Goal: Find specific page/section: Find specific page/section

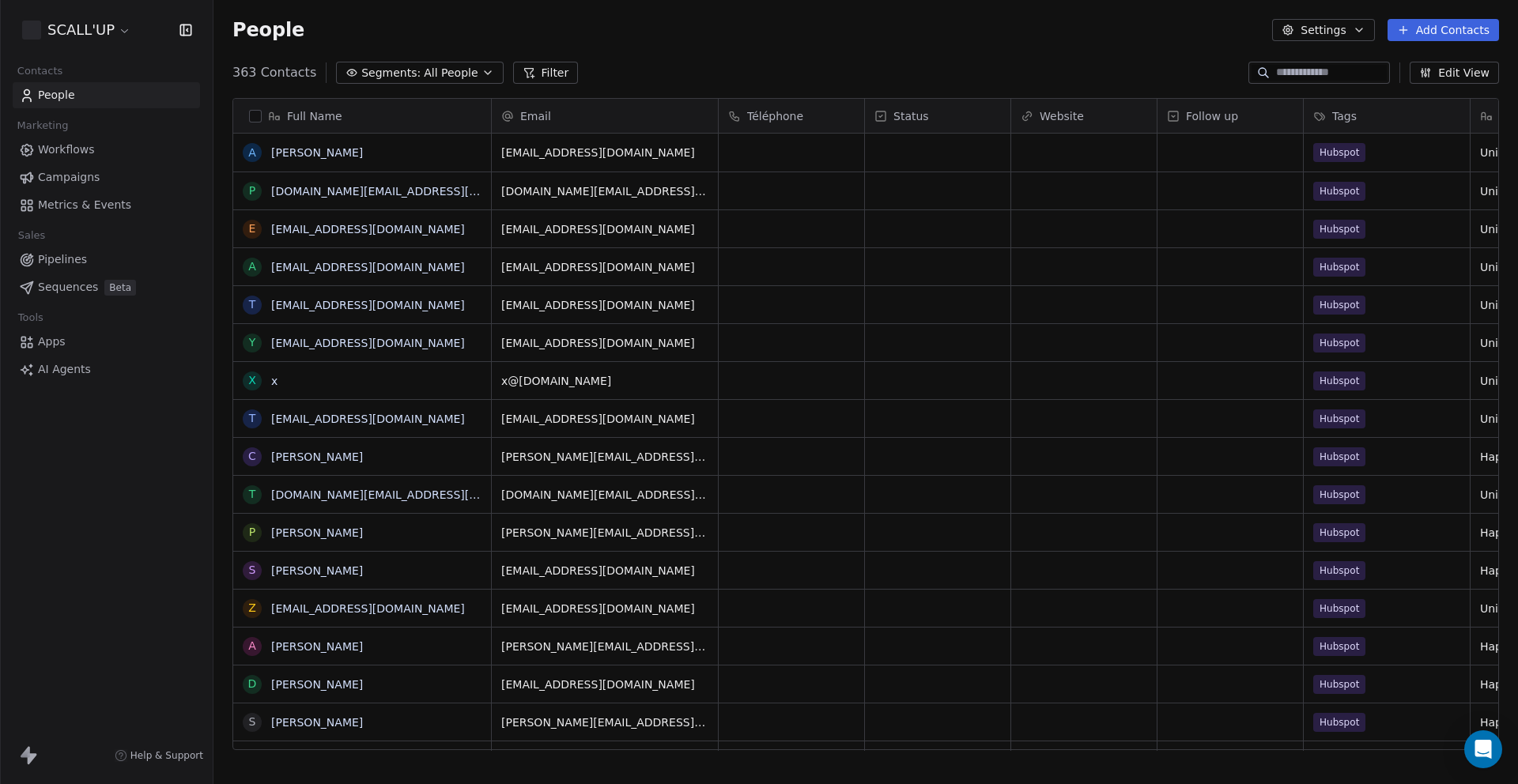
scroll to position [678, 1293]
click at [106, 29] on html "SCALL'UP Contacts People Marketing Workflows Campaigns Metrics & Events Sales P…" at bounding box center [759, 392] width 1518 height 784
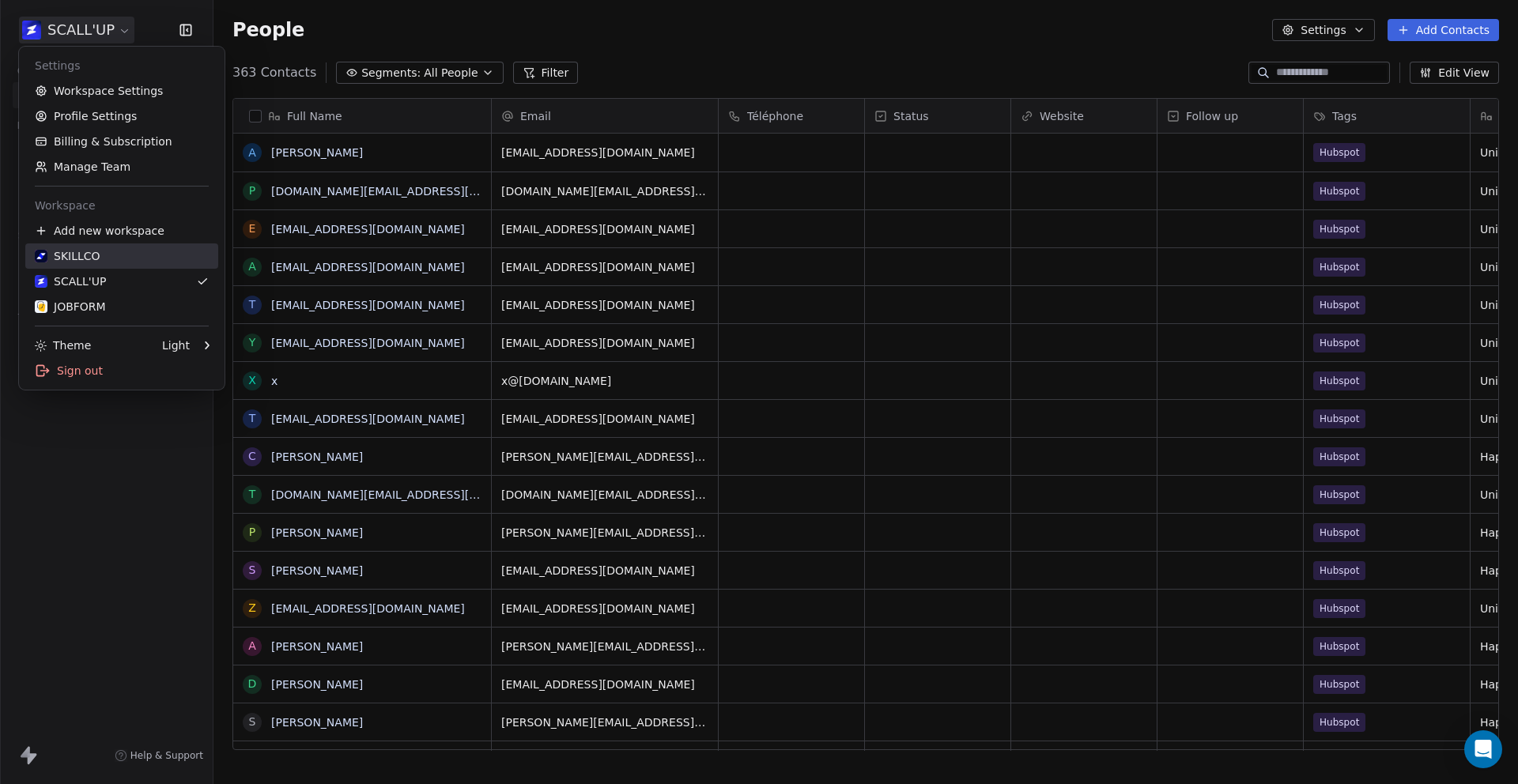
click at [161, 256] on div "SKILLCO" at bounding box center [122, 256] width 174 height 16
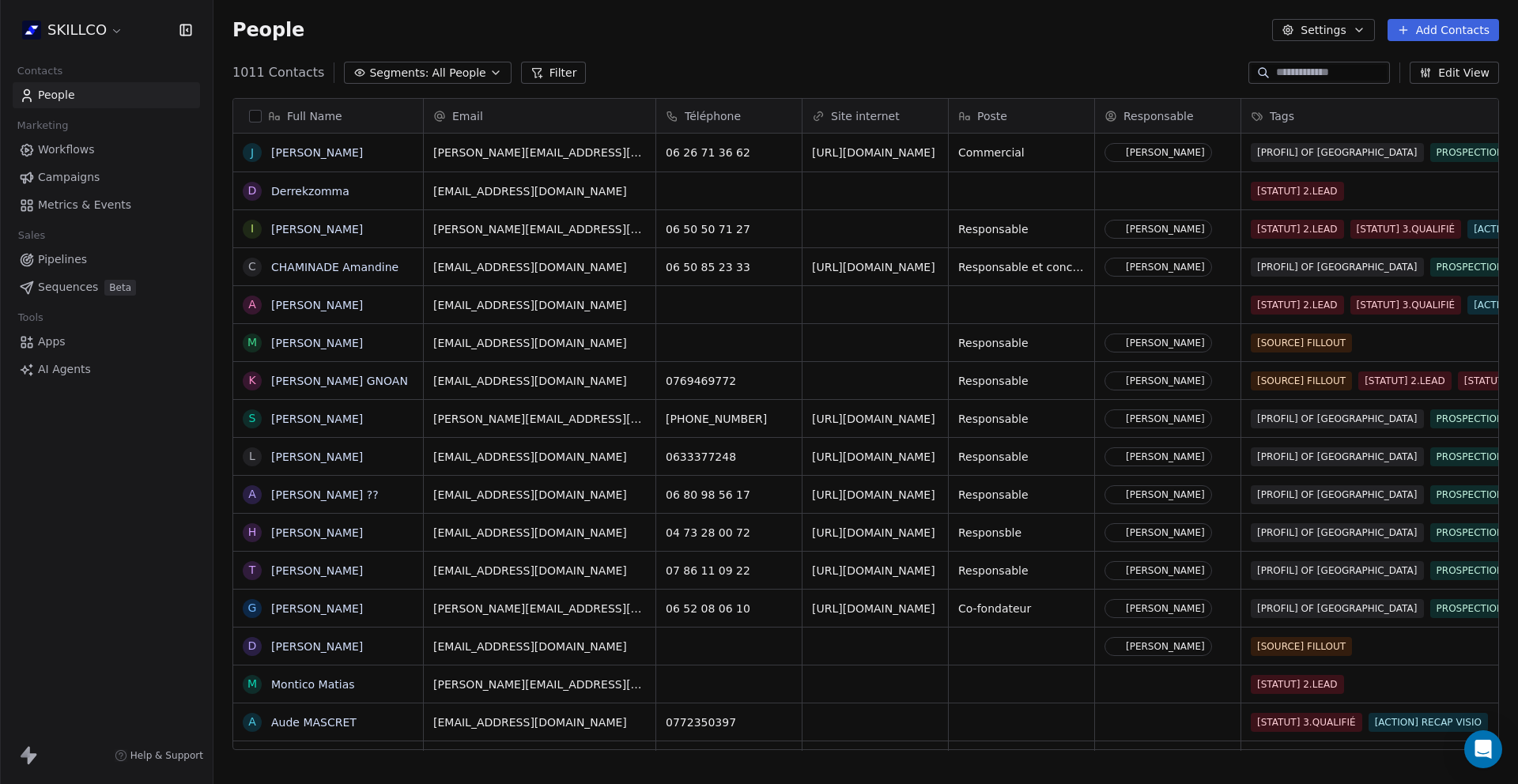
scroll to position [678, 1293]
drag, startPoint x: 231, startPoint y: 72, endPoint x: 309, endPoint y: 74, distance: 78.0
click at [309, 74] on div "1011 Contacts Segments: All People Filter Edit View" at bounding box center [865, 73] width 1305 height 25
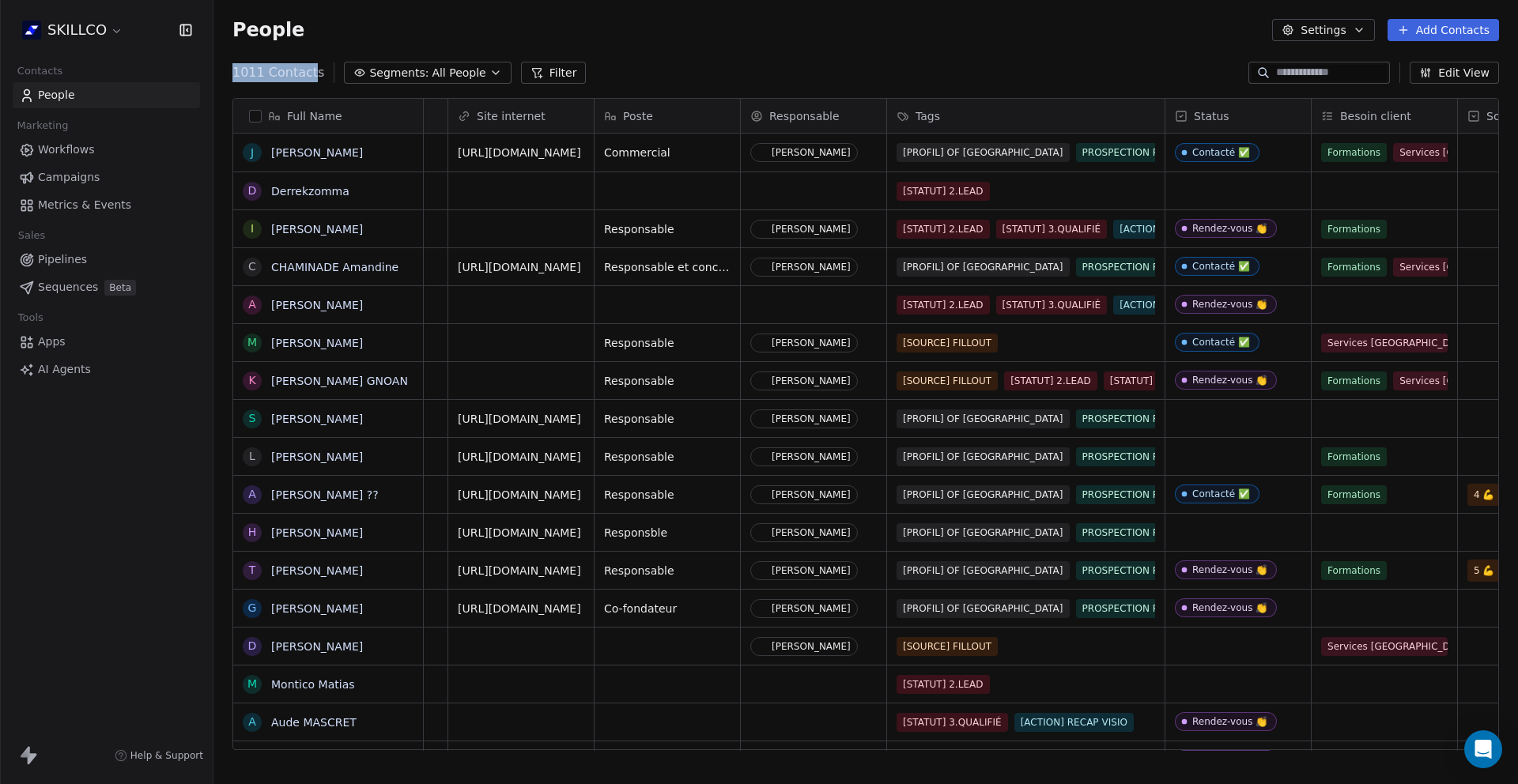
scroll to position [0, 0]
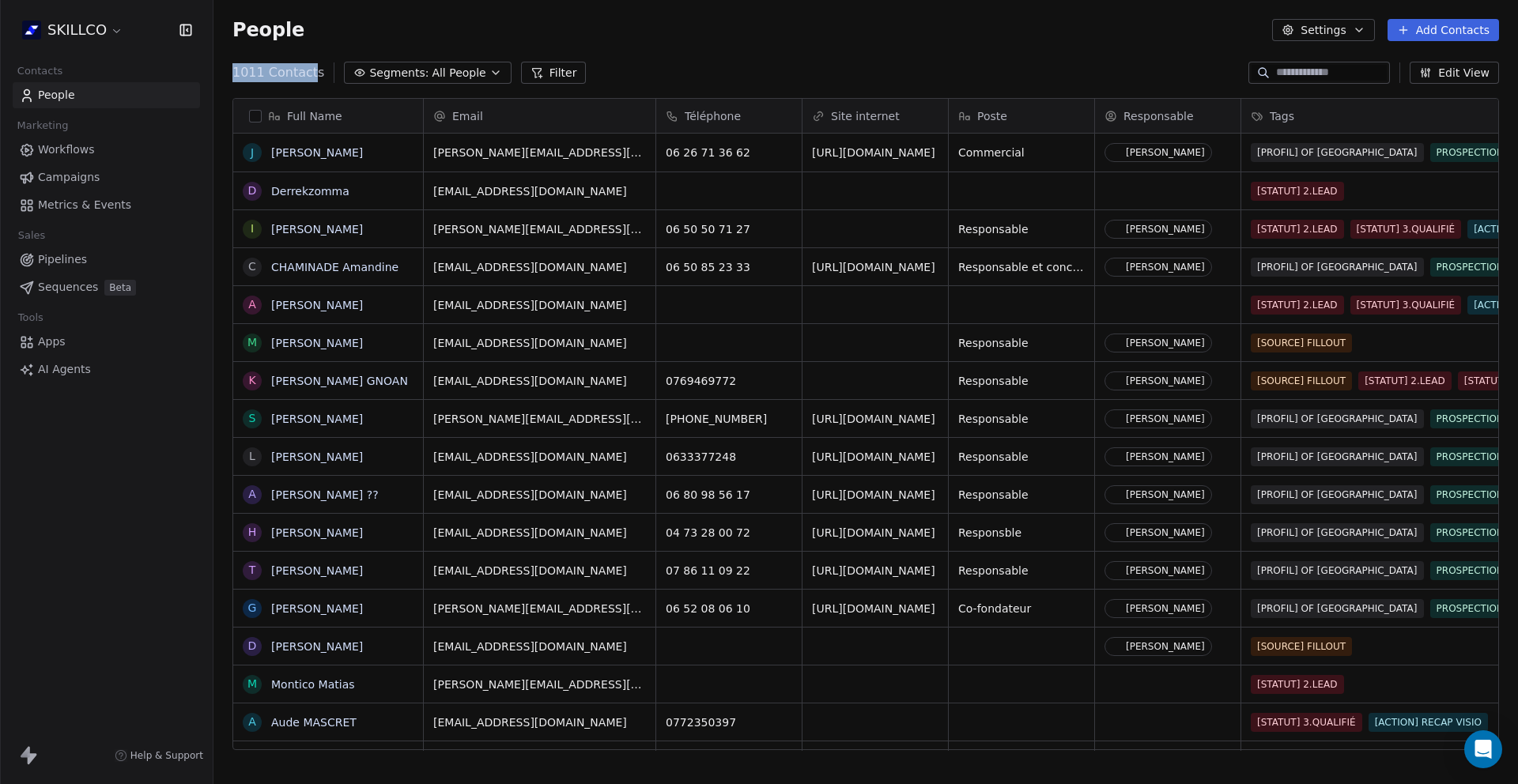
click at [92, 211] on span "Metrics & Events" at bounding box center [84, 205] width 93 height 16
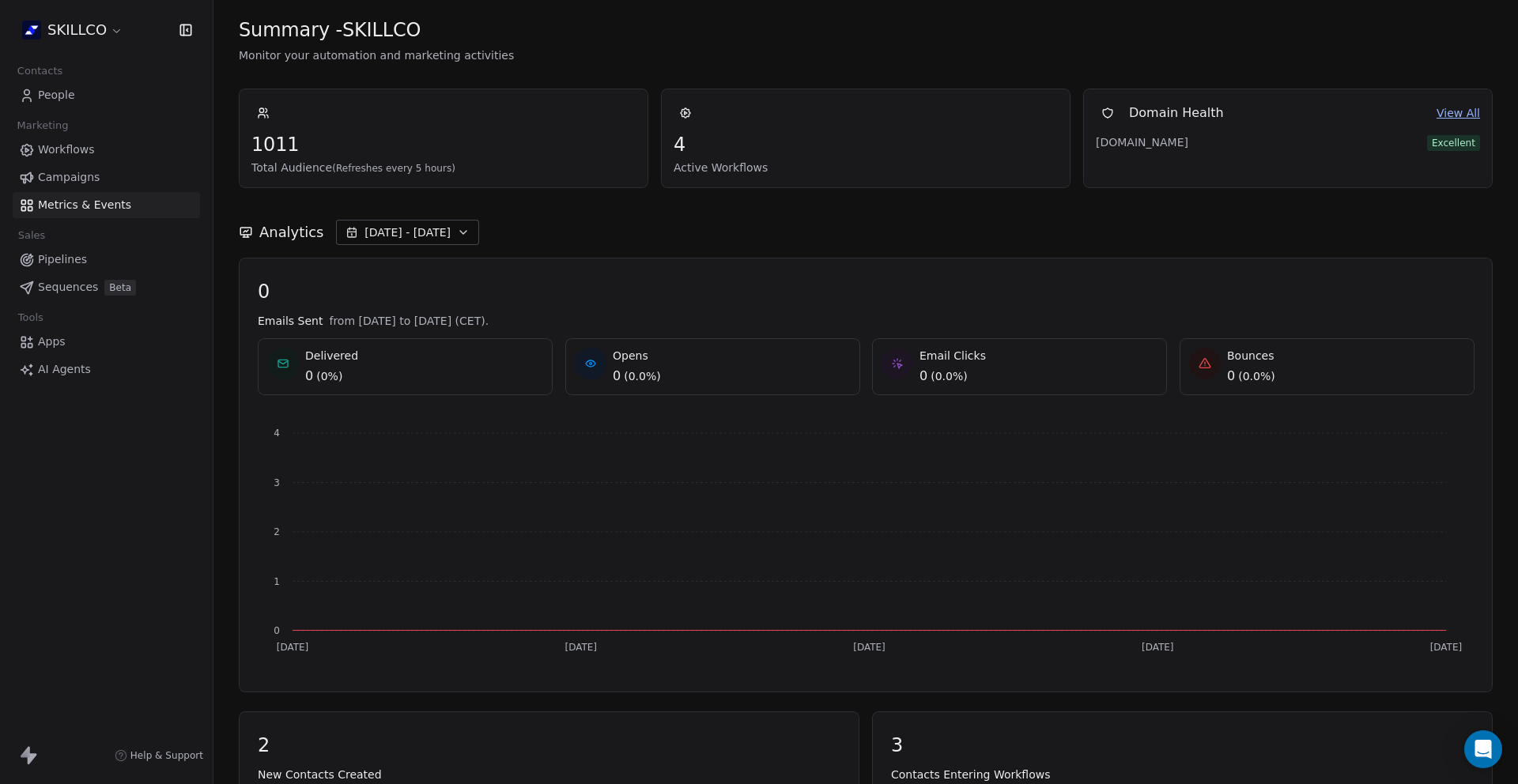
click at [83, 96] on link "People" at bounding box center [105, 96] width 187 height 26
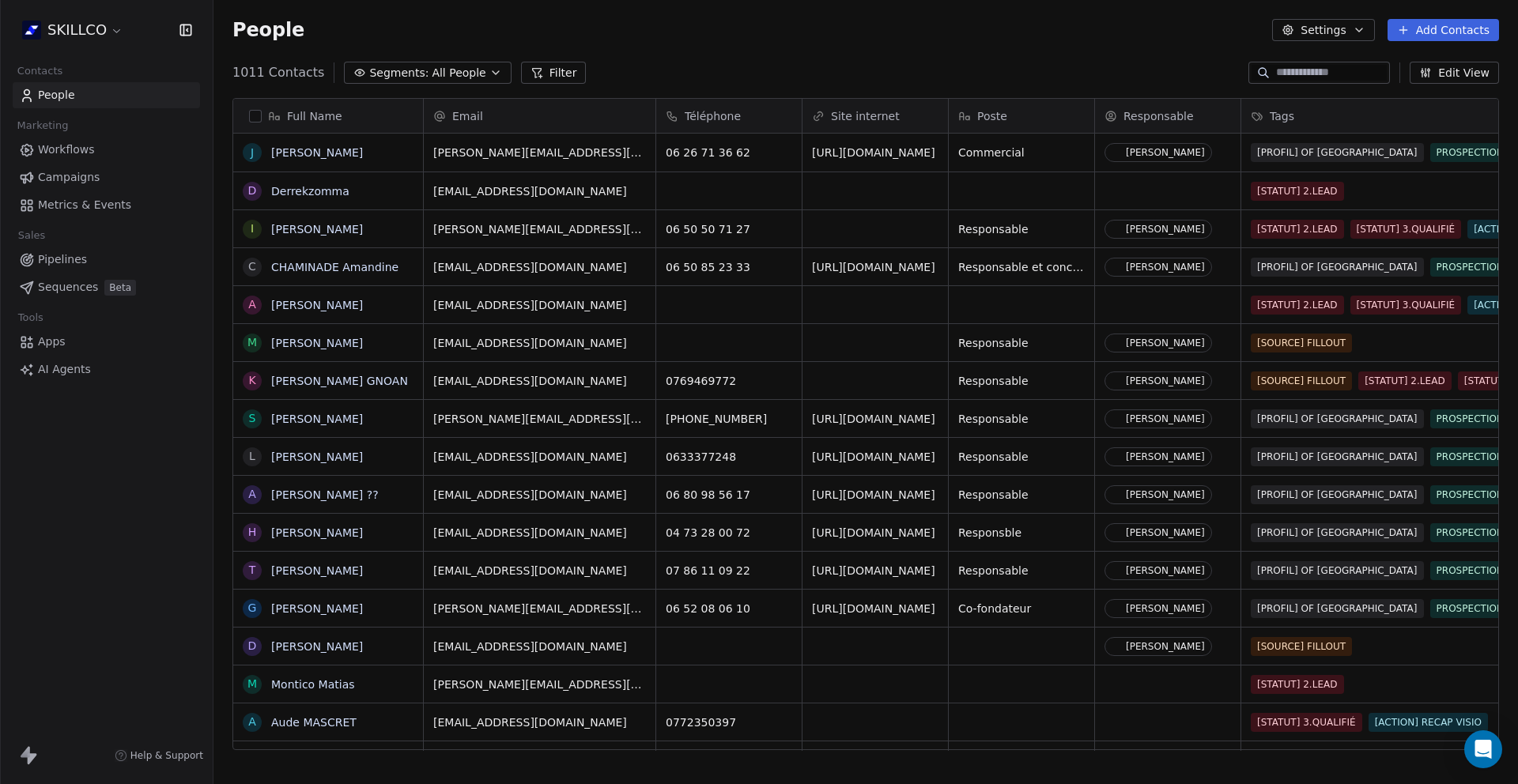
scroll to position [678, 1293]
click at [112, 434] on div "SKILLCO Contacts People Marketing Workflows Campaigns Metrics & Events Sales Pi…" at bounding box center [106, 392] width 212 height 784
click at [296, 157] on link "[PERSON_NAME]" at bounding box center [317, 152] width 92 height 12
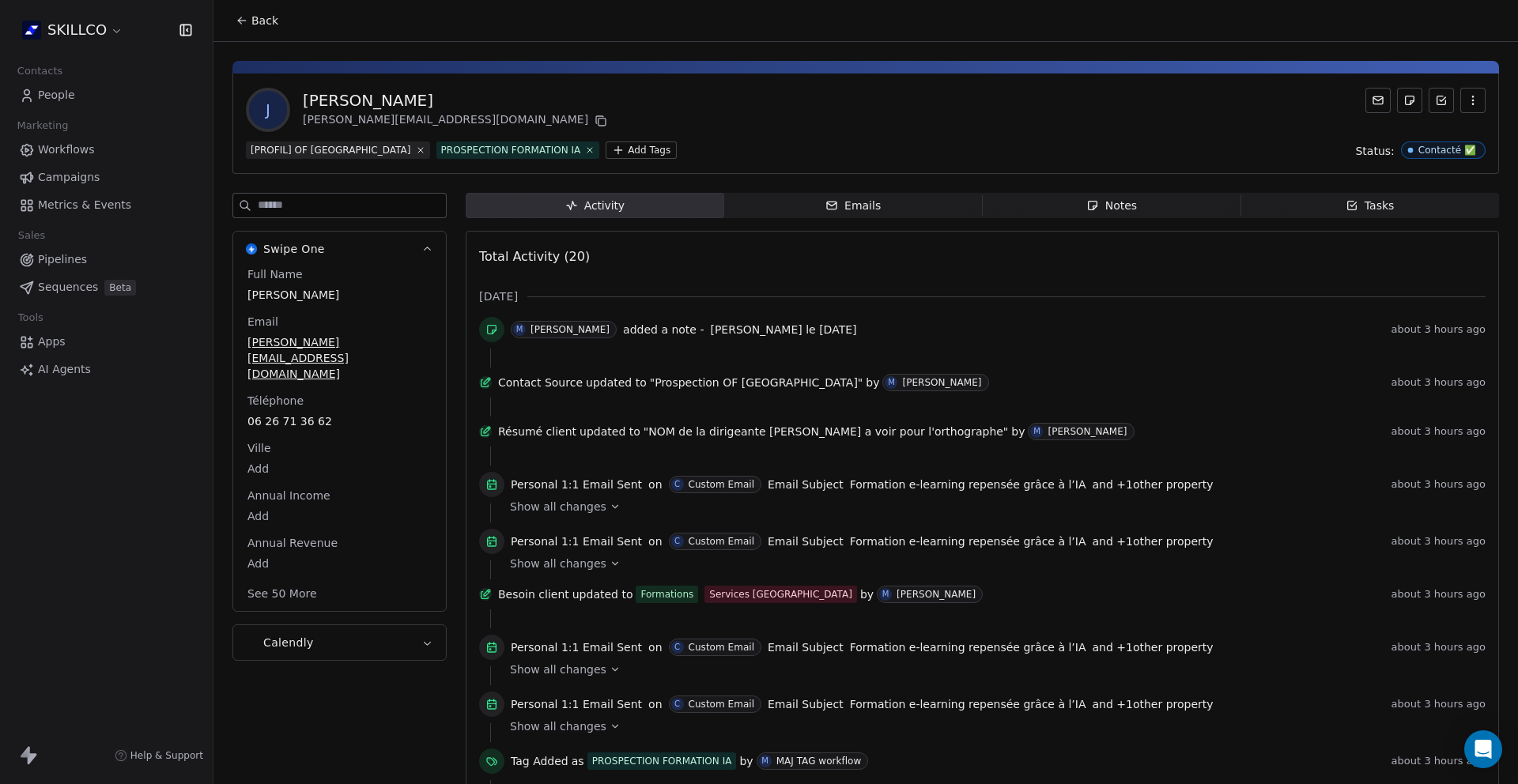
click at [863, 214] on span "Emails Emails" at bounding box center [854, 205] width 258 height 25
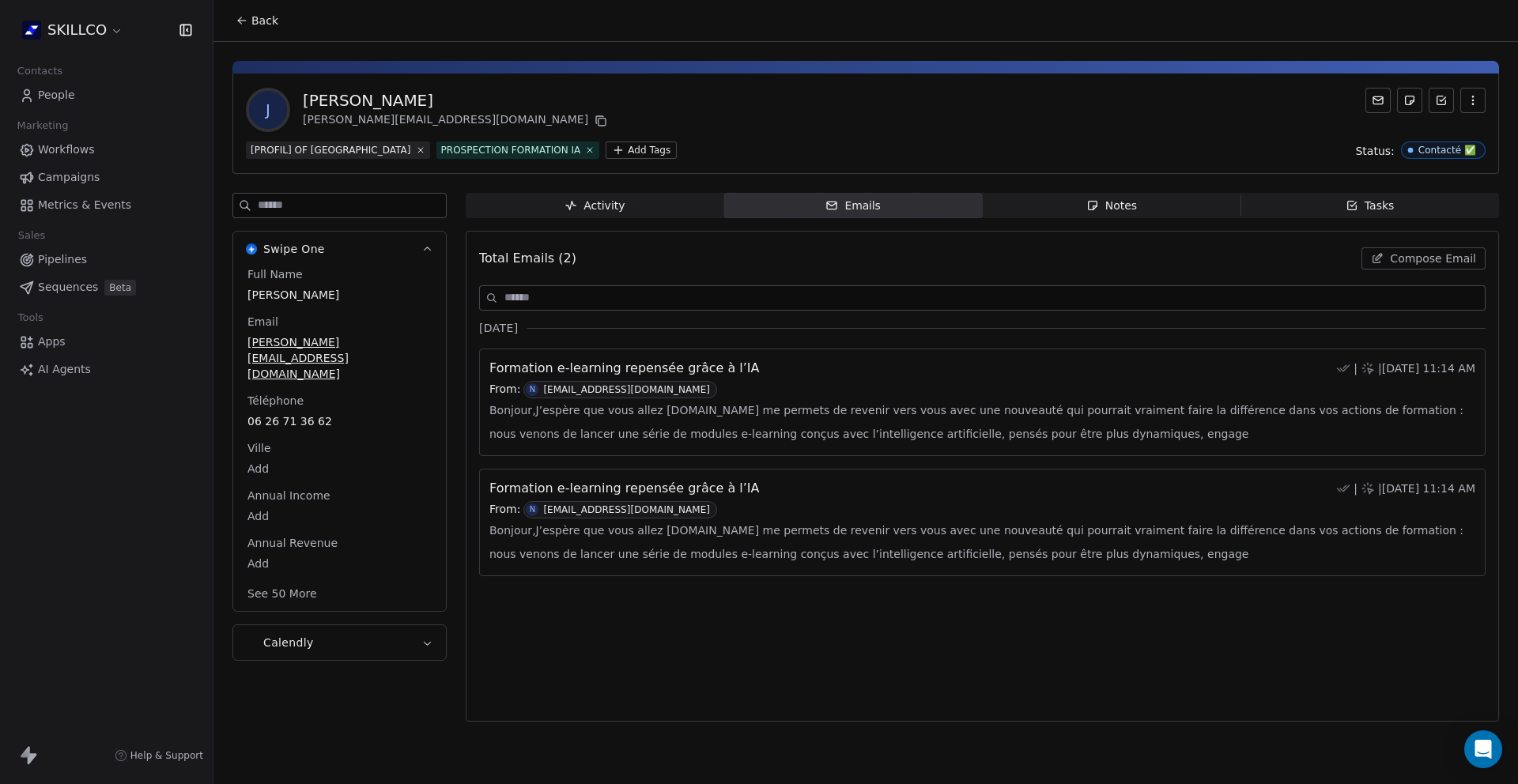
click at [1079, 212] on span "Notes Notes" at bounding box center [1112, 205] width 258 height 25
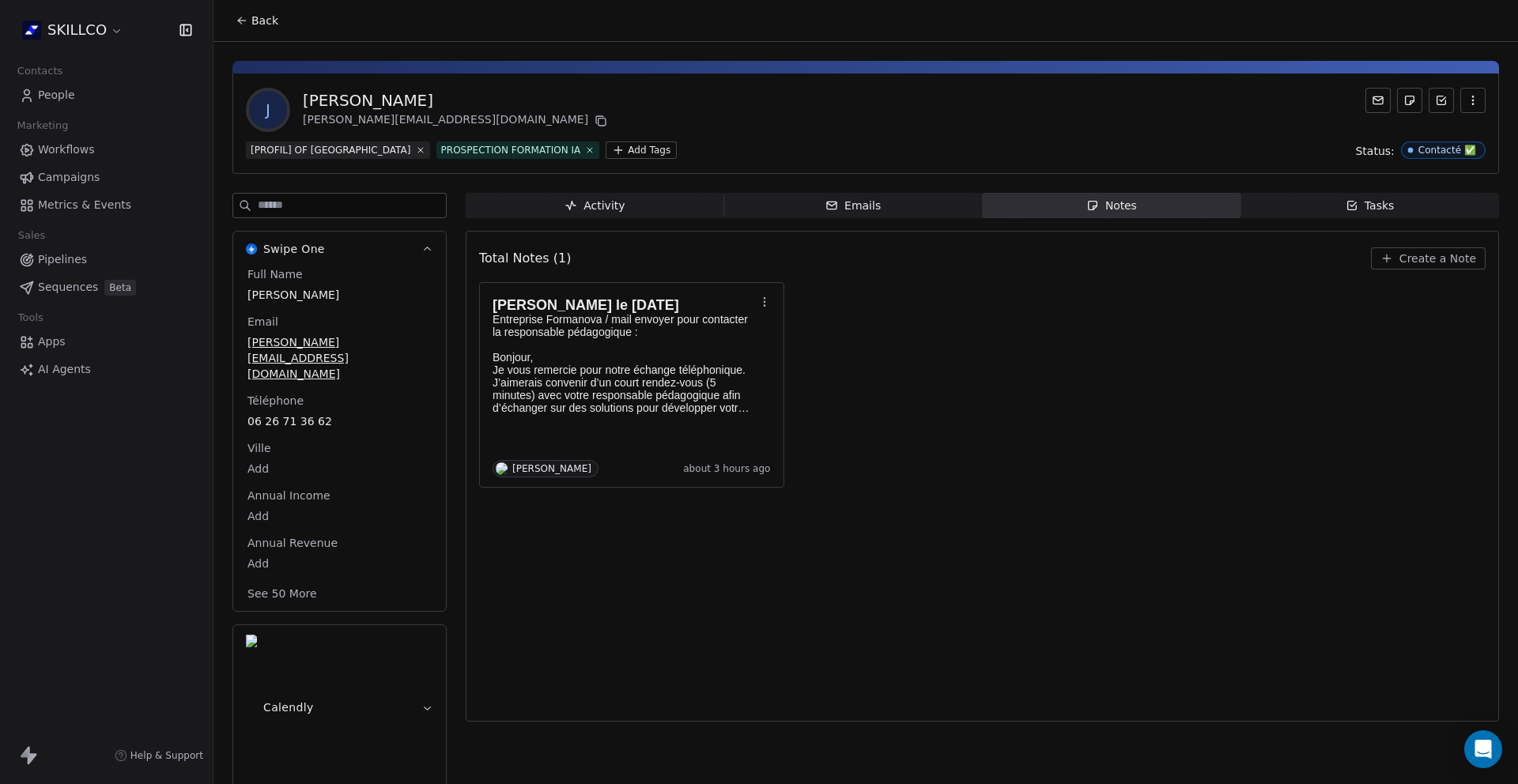
click at [1324, 209] on span "Tasks Tasks" at bounding box center [1370, 205] width 258 height 25
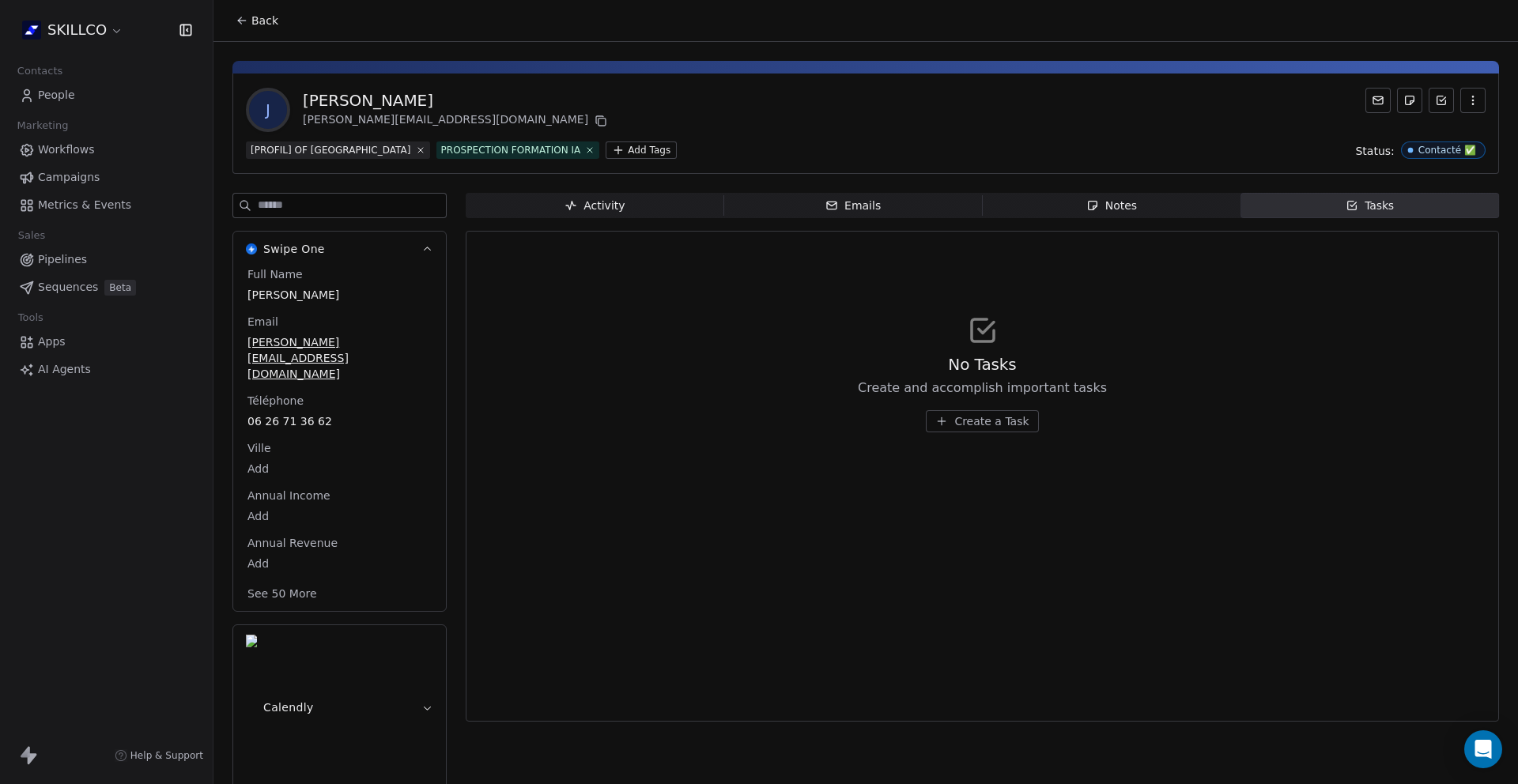
click at [606, 212] on div "Activity" at bounding box center [595, 206] width 60 height 16
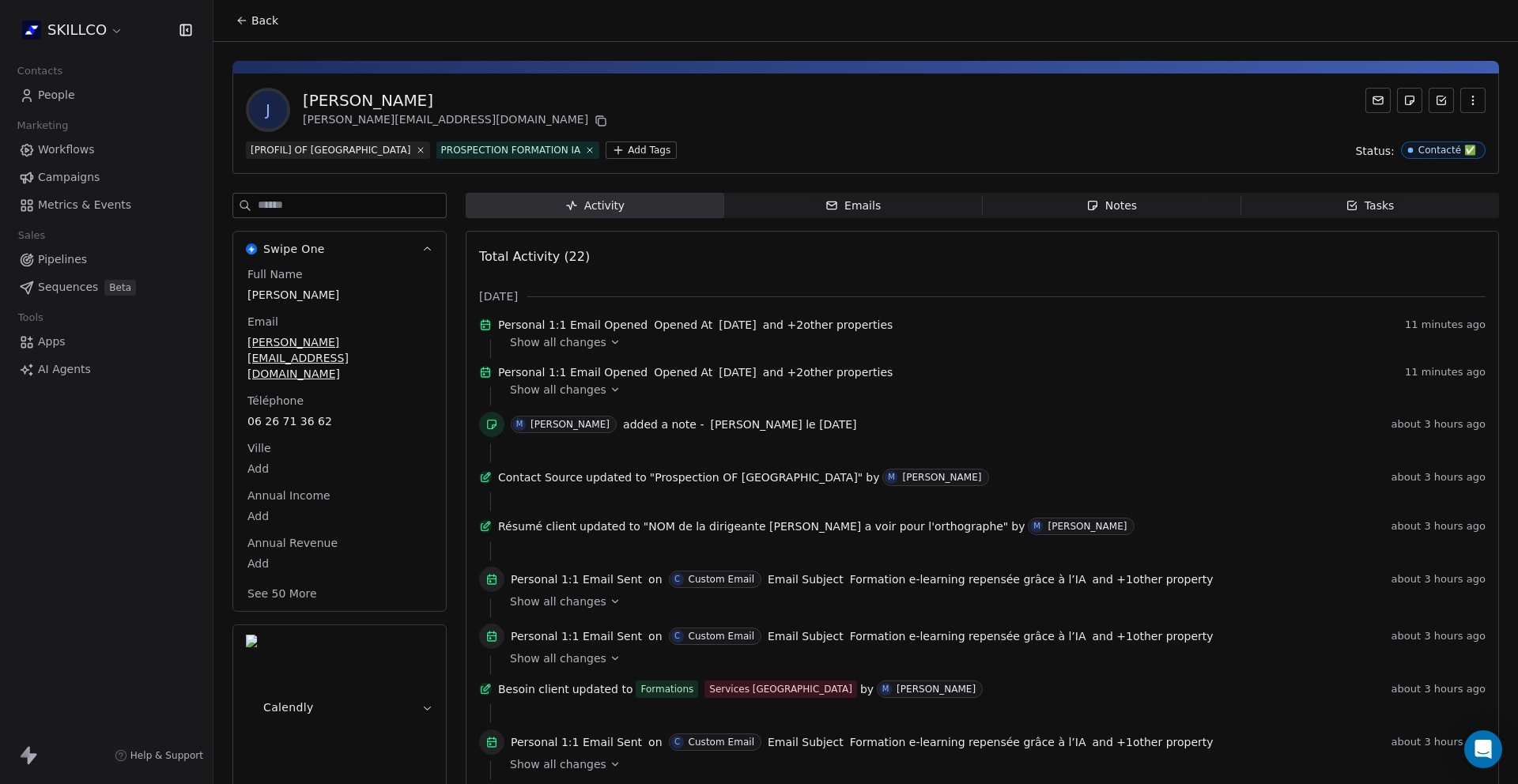
click at [260, 28] on span "Back" at bounding box center [265, 20] width 27 height 16
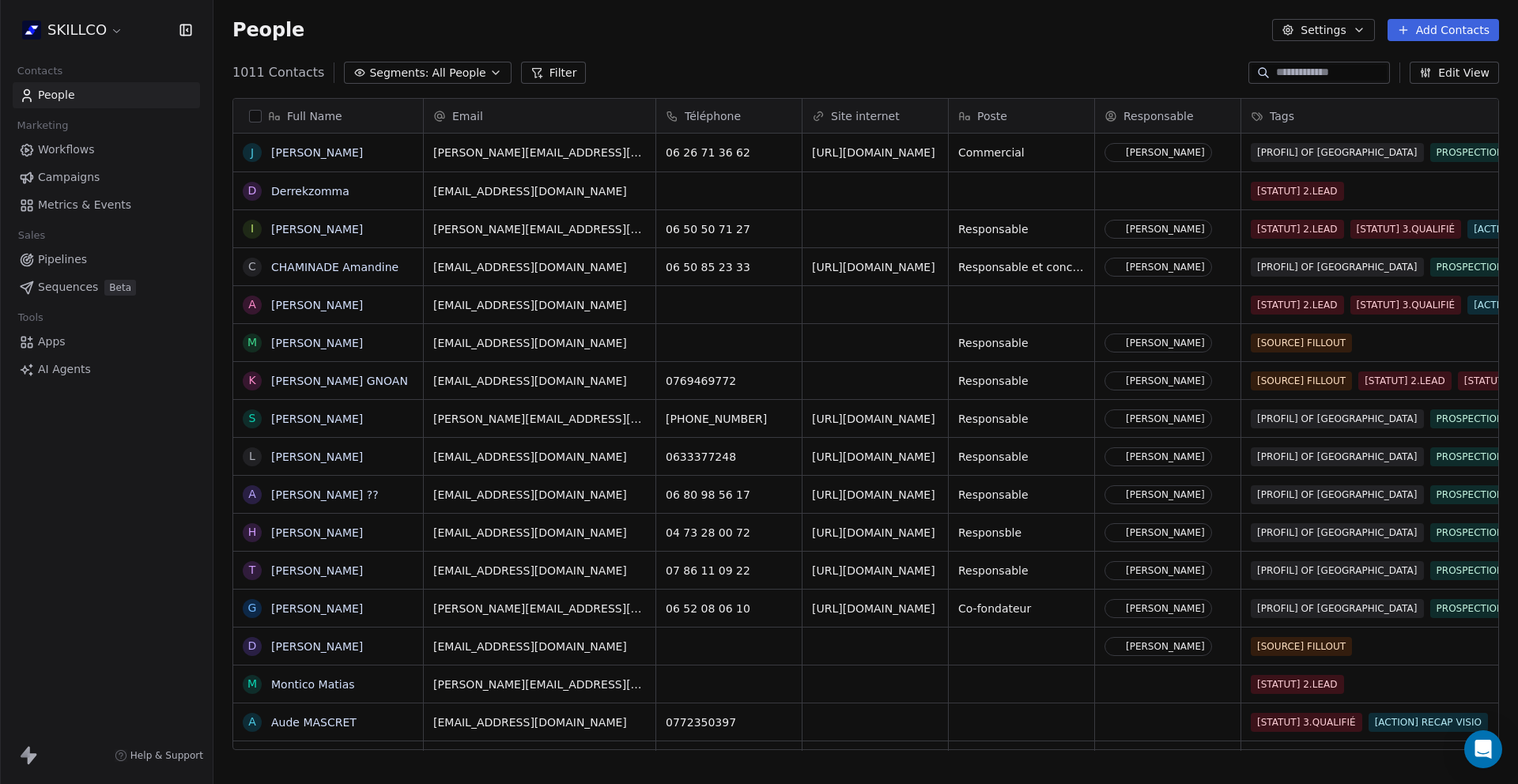
scroll to position [678, 1293]
